Goal: Transaction & Acquisition: Subscribe to service/newsletter

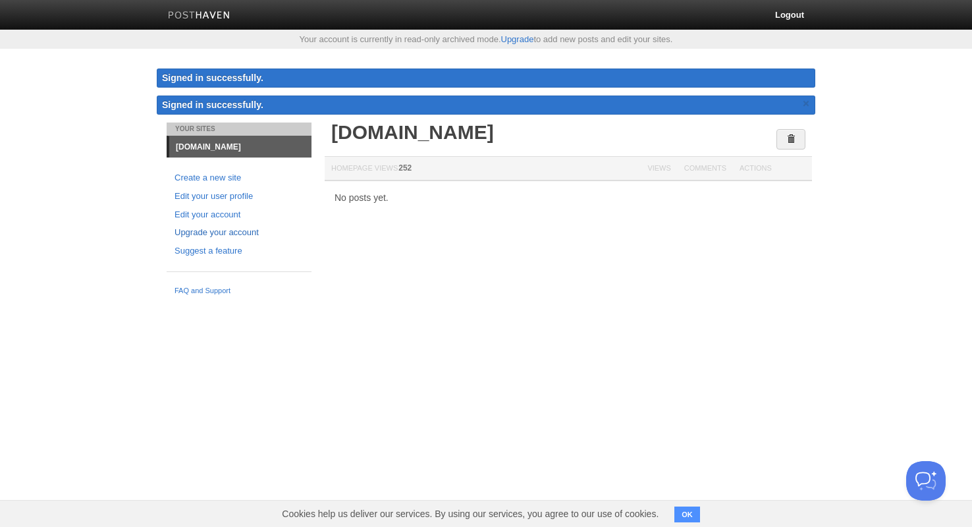
click at [214, 235] on link "Upgrade your account" at bounding box center [239, 233] width 129 height 14
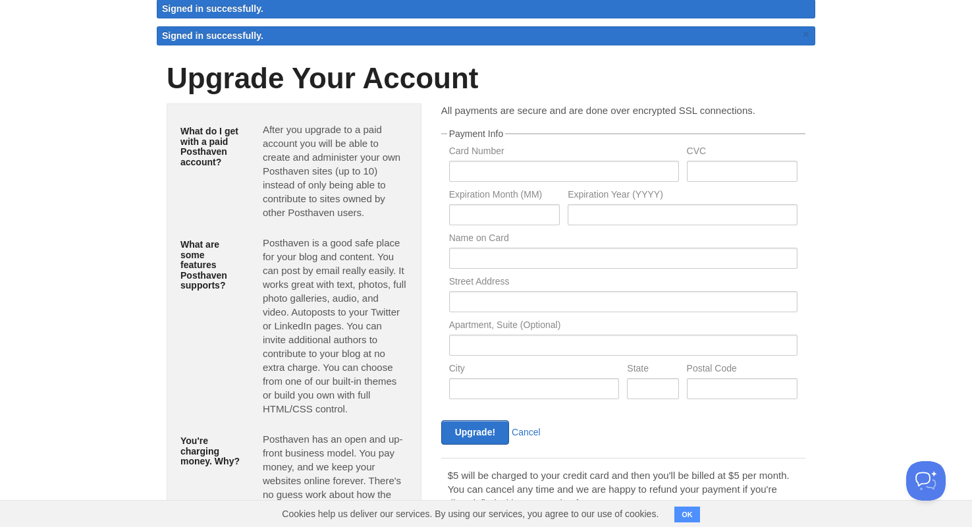
scroll to position [61, 0]
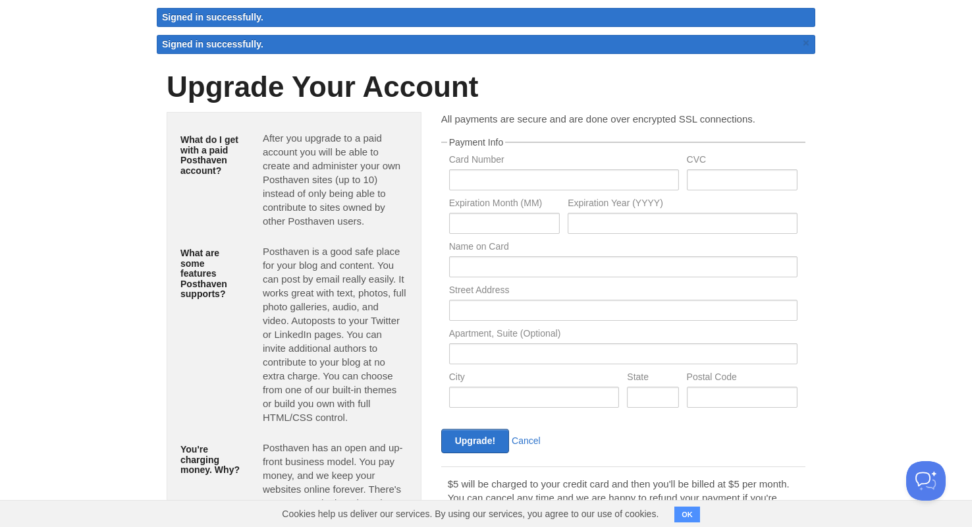
click at [513, 198] on label "Expiration Month (MM)" at bounding box center [504, 204] width 111 height 13
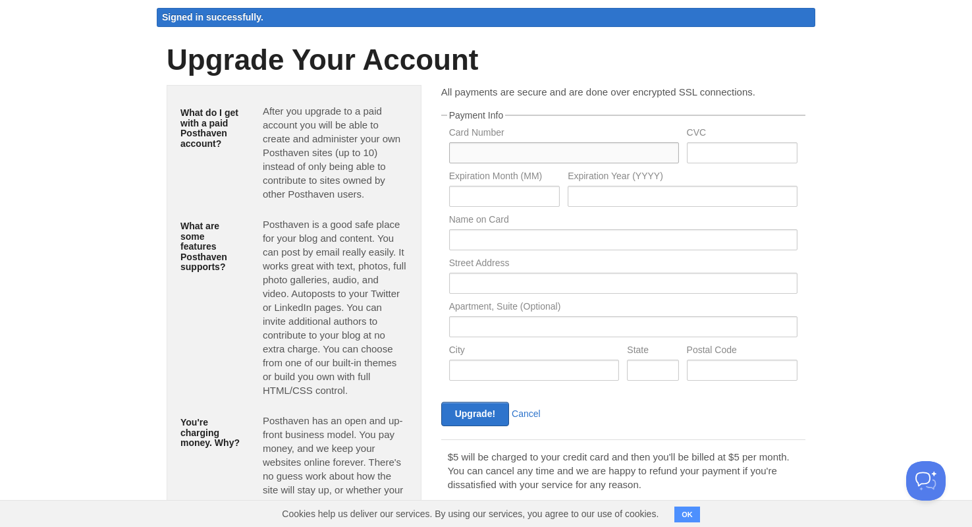
click at [510, 155] on input "text" at bounding box center [564, 152] width 230 height 21
type input "[CREDIT_CARD_NUMBER]"
type input "024"
type input "02"
type input "2030"
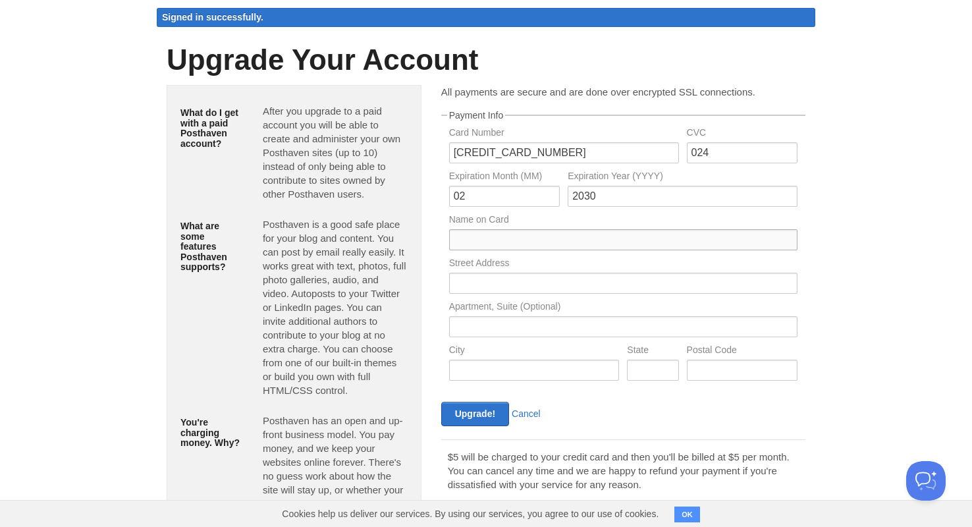
type input "[PERSON_NAME]"
click at [468, 415] on input "Upgrade!" at bounding box center [475, 414] width 68 height 24
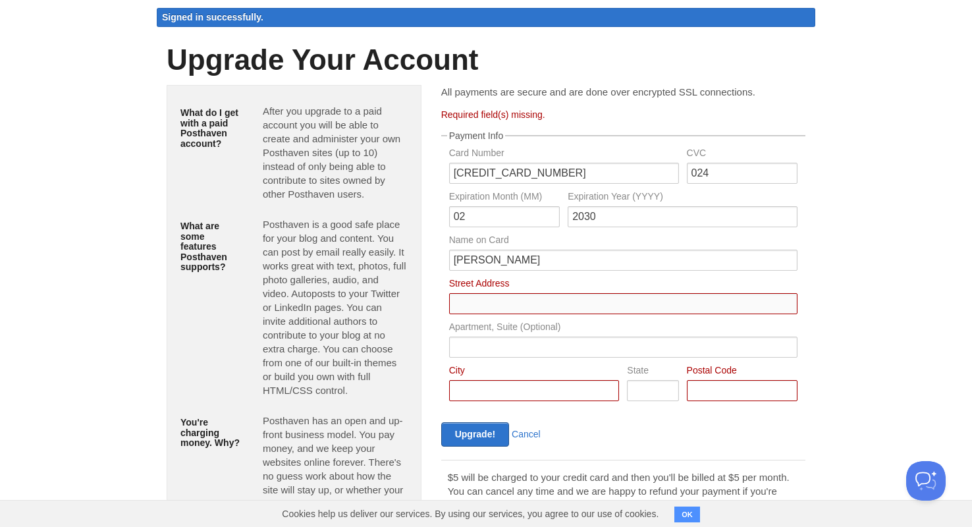
click at [489, 306] on input "Card Number" at bounding box center [623, 303] width 348 height 21
type input "Etihad towers"
type input "T2 1905"
type input "[GEOGRAPHIC_DATA]"
type input "[US_STATE]"
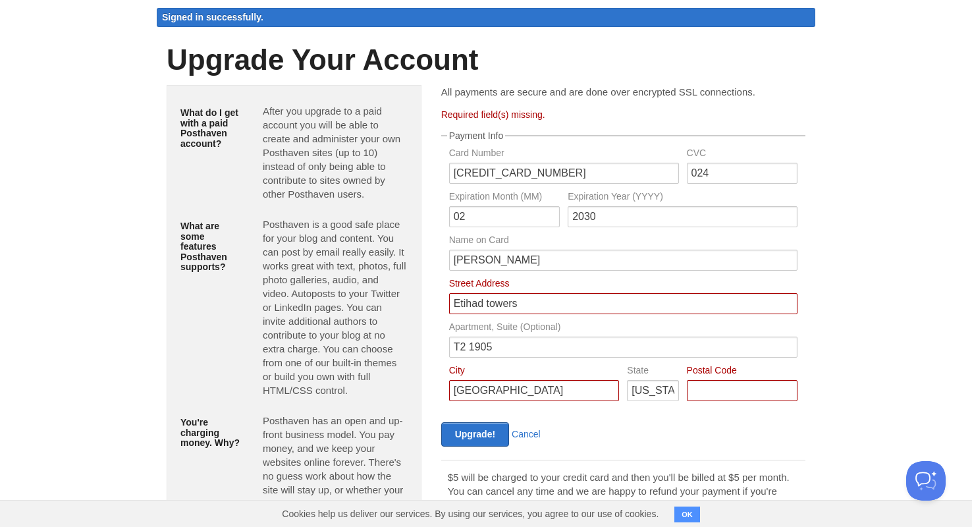
type input "W3200"
click at [472, 428] on input "Upgrade!" at bounding box center [475, 434] width 68 height 24
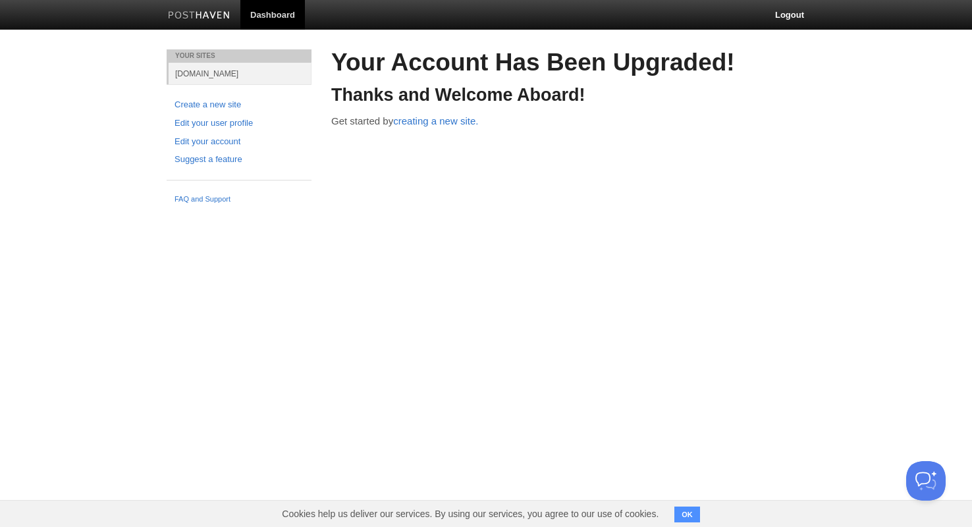
click at [206, 69] on link "[DOMAIN_NAME]" at bounding box center [240, 74] width 143 height 22
